Goal: Transaction & Acquisition: Purchase product/service

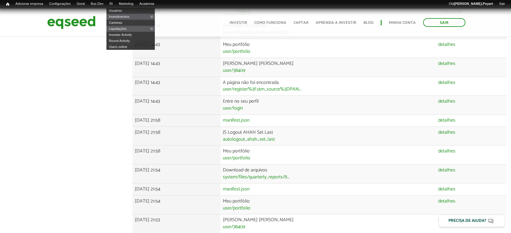
scroll to position [261, 0]
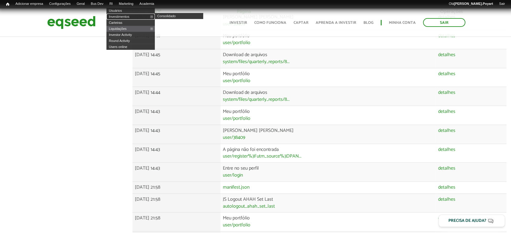
click at [124, 14] on link "Investimentos" at bounding box center [130, 17] width 48 height 6
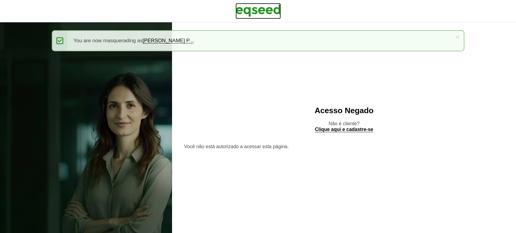
click at [257, 8] on img at bounding box center [257, 10] width 45 height 15
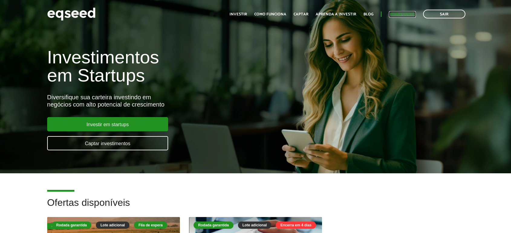
click at [403, 15] on link "Minha conta" at bounding box center [402, 14] width 27 height 4
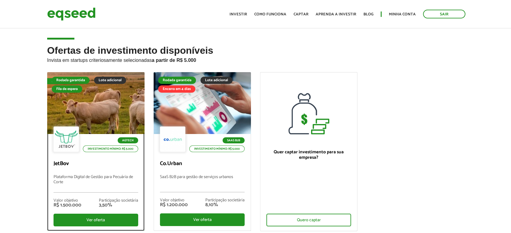
click at [93, 115] on div at bounding box center [95, 103] width 117 height 74
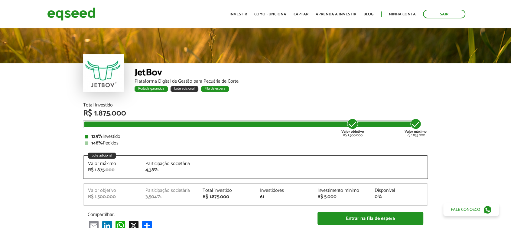
scroll to position [101, 0]
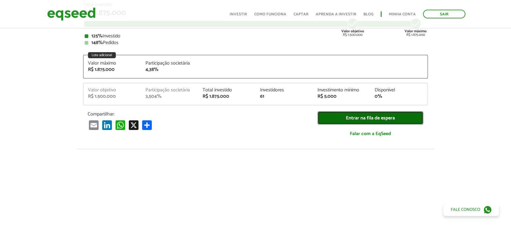
click at [354, 116] on link "Entrar na fila de espera" at bounding box center [370, 119] width 106 height 14
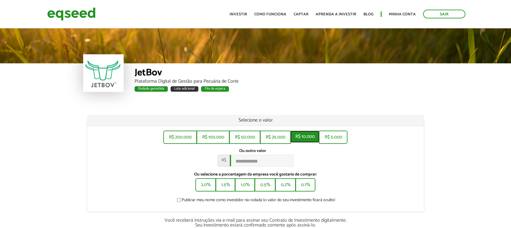
click at [303, 137] on button "R$ 10.000" at bounding box center [304, 137] width 29 height 12
type input "******"
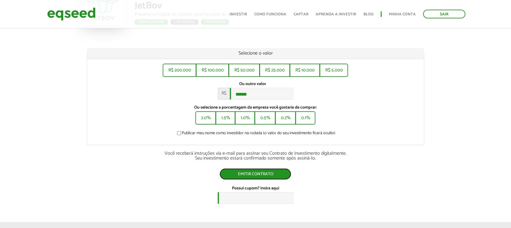
click at [270, 183] on div "Selecione o valor R$ 200.000 R$ 100.000 R$ 50.000 R$ 25.000 R$ 10.000 R$ 5.000 …" at bounding box center [256, 126] width 338 height 156
click at [268, 176] on button "Emitir contrato" at bounding box center [255, 174] width 72 height 11
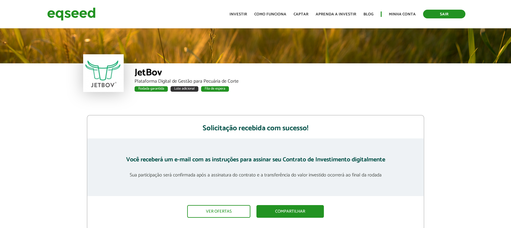
click at [441, 13] on link "Sair" at bounding box center [444, 14] width 42 height 9
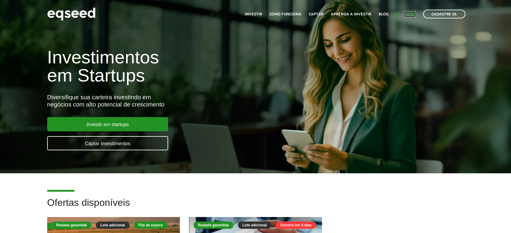
click at [408, 13] on link "Login" at bounding box center [410, 14] width 12 height 4
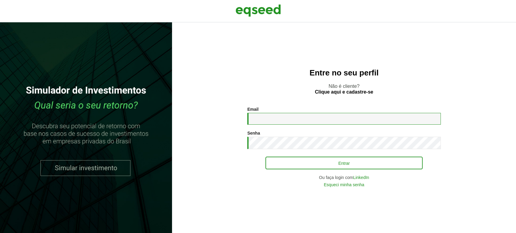
type input "**********"
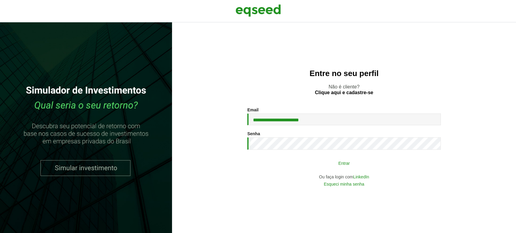
click at [289, 164] on button "Entrar" at bounding box center [343, 162] width 157 height 11
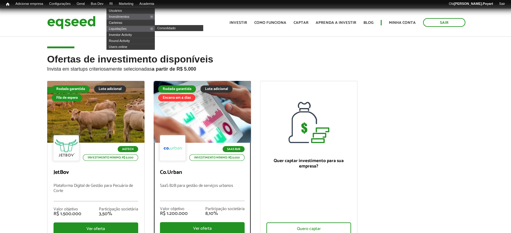
click at [189, 117] on div at bounding box center [202, 112] width 117 height 74
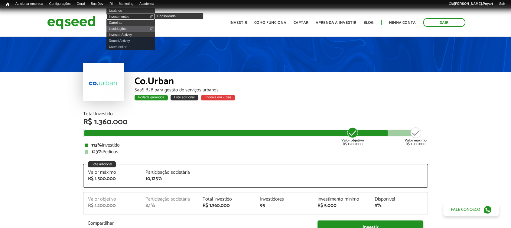
click at [124, 14] on link "Investimentos" at bounding box center [130, 17] width 48 height 6
